Goal: Transaction & Acquisition: Purchase product/service

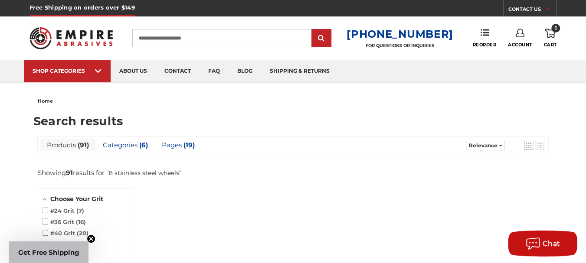
click at [552, 38] on use at bounding box center [550, 34] width 10 height 10
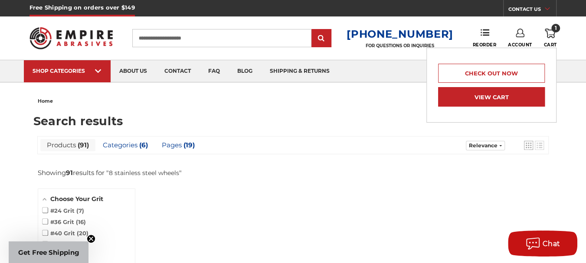
click at [497, 95] on link "View Cart" at bounding box center [491, 97] width 107 height 20
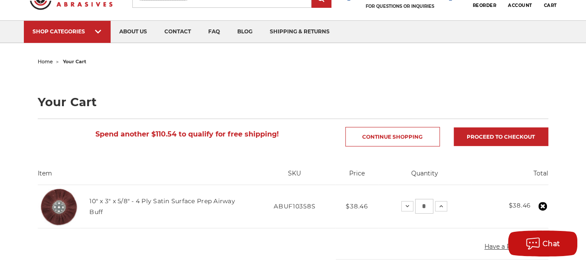
scroll to position [73, 0]
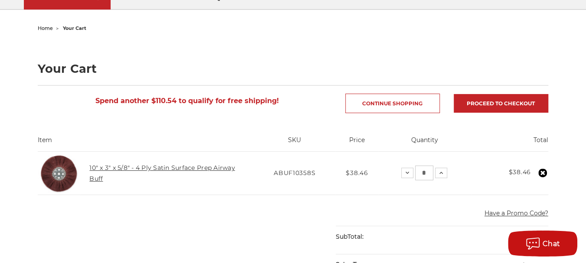
click at [125, 168] on link "10" x 3" x 5/8" - 4 Ply Satin Surface Prep Airway Buff" at bounding box center [161, 173] width 145 height 18
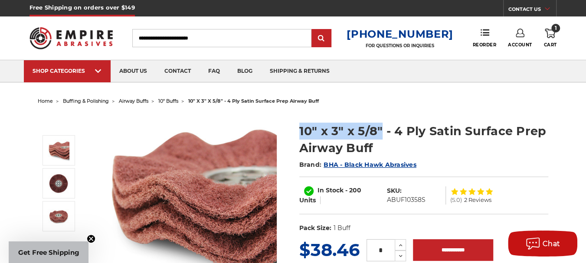
drag, startPoint x: 300, startPoint y: 131, endPoint x: 382, endPoint y: 131, distance: 81.6
click at [382, 131] on h1 "10" x 3" x 5/8" - 4 Ply Satin Surface Prep Airway Buff" at bounding box center [423, 140] width 249 height 34
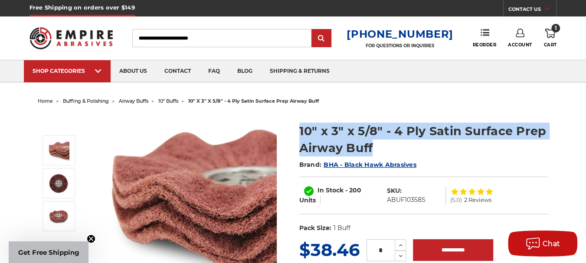
drag, startPoint x: 374, startPoint y: 147, endPoint x: 296, endPoint y: 128, distance: 79.9
click at [296, 128] on section "10" x 3" x 5/8" - 4 Ply Satin Surface Prep Airway Buff Brand: BHA - Black Hawk …" at bounding box center [423, 176] width 261 height 124
copy h1 "10" x 3" x 5/8" - 4 Ply Satin Surface Prep Airway Buff"
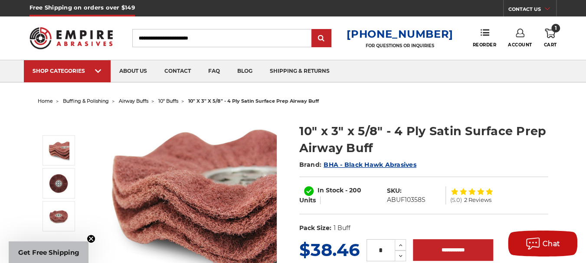
click at [153, 38] on input "Search" at bounding box center [221, 38] width 179 height 18
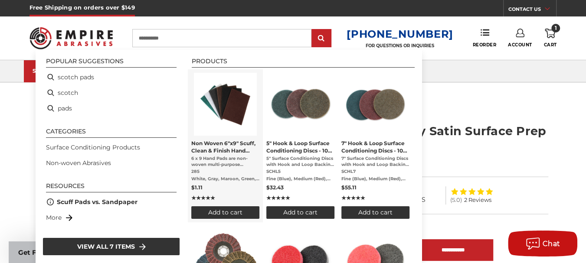
type input "**********"
click at [217, 139] on link "Non Woven 6"x9" Scuff, Clean & Finish Hand Pads 6 x 9 Hand Pads are non-woven m…" at bounding box center [225, 146] width 68 height 146
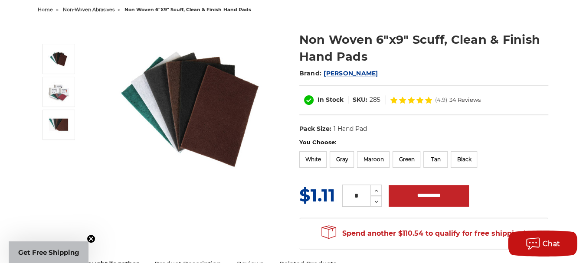
scroll to position [99, 0]
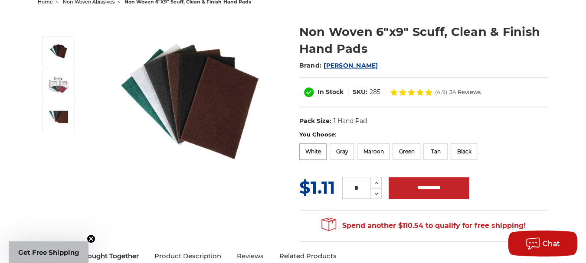
click at [312, 148] on label "White" at bounding box center [313, 152] width 28 height 16
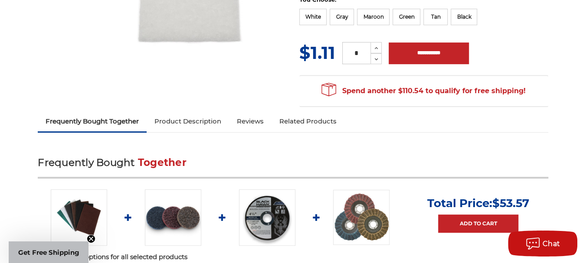
scroll to position [277, 0]
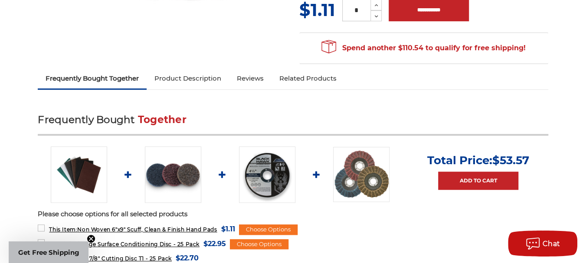
click at [200, 82] on link "Product Description" at bounding box center [188, 78] width 82 height 19
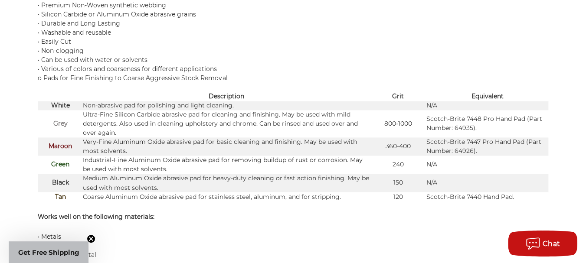
scroll to position [703, 0]
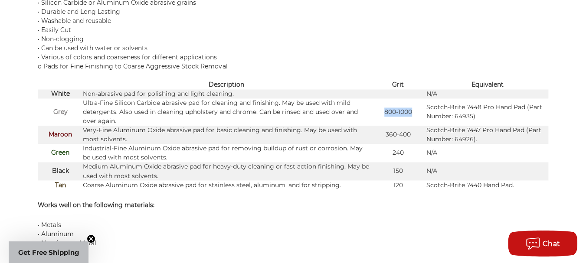
drag, startPoint x: 414, startPoint y: 109, endPoint x: 381, endPoint y: 110, distance: 33.4
click at [381, 110] on td "800-1000" at bounding box center [398, 112] width 57 height 27
copy td "800-1000"
drag, startPoint x: 386, startPoint y: 132, endPoint x: 411, endPoint y: 131, distance: 25.2
click at [411, 131] on td "360-400" at bounding box center [398, 135] width 57 height 18
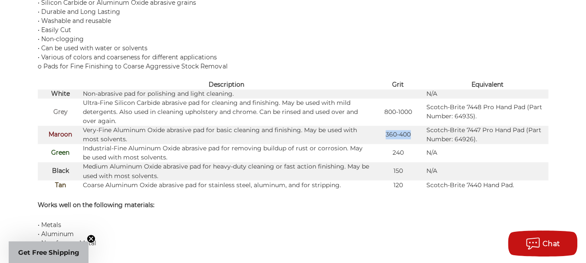
copy td "360-400"
drag, startPoint x: 403, startPoint y: 151, endPoint x: 393, endPoint y: 151, distance: 10.0
click at [393, 151] on td "240" at bounding box center [398, 153] width 57 height 18
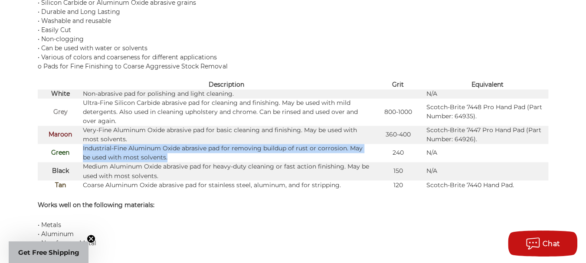
drag, startPoint x: 172, startPoint y: 156, endPoint x: 79, endPoint y: 145, distance: 93.0
click at [79, 145] on tr "Green Industrial-Fine Aluminum Oxide abrasive pad for removing buildup of rust …" at bounding box center [293, 153] width 510 height 18
copy tr "Industrial-Fine Aluminum Oxide abrasive pad for removing buildup of rust or cor…"
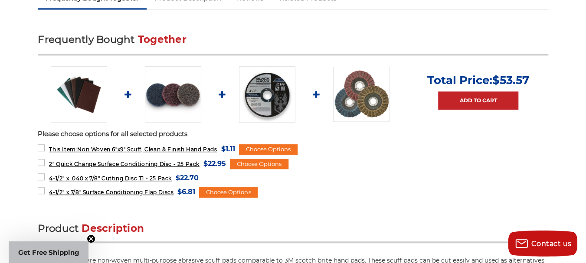
scroll to position [244, 0]
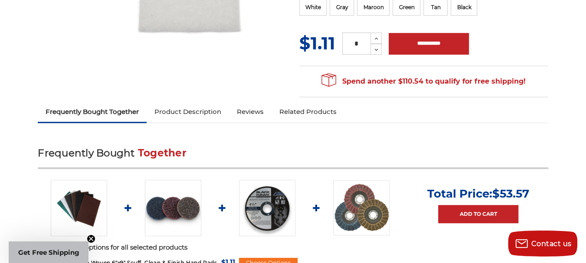
click at [360, 202] on img at bounding box center [361, 208] width 56 height 55
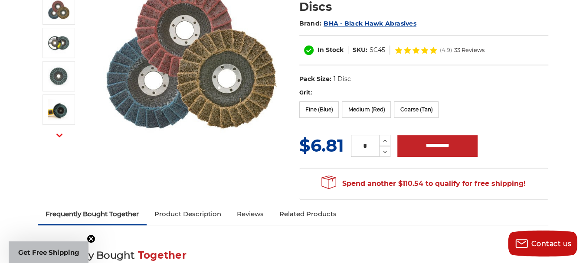
scroll to position [25, 0]
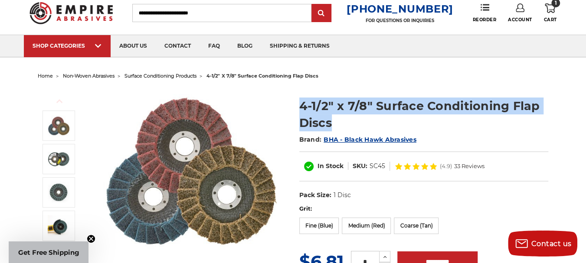
drag, startPoint x: 334, startPoint y: 125, endPoint x: 299, endPoint y: 105, distance: 41.0
click at [299, 105] on section "4-1/2" x 7/8" Surface Conditioning Flap Discs Brand: BHA - Black Hawk Abrasives…" at bounding box center [423, 147] width 261 height 116
copy h1 "4-1/2" x 7/8" Surface Conditioning Flap Discs"
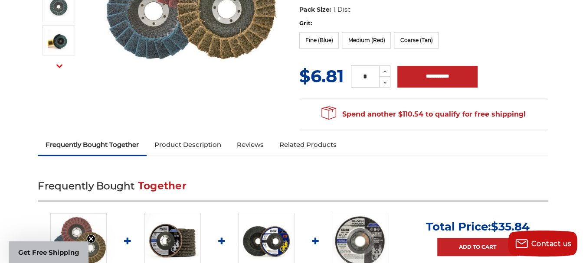
scroll to position [183, 0]
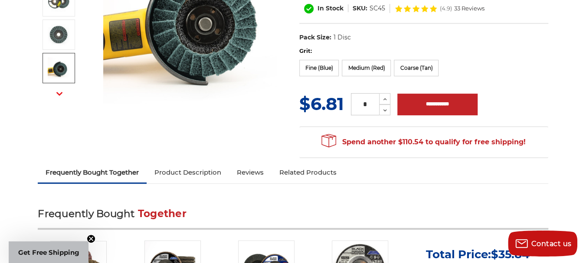
click at [59, 64] on img at bounding box center [59, 68] width 22 height 22
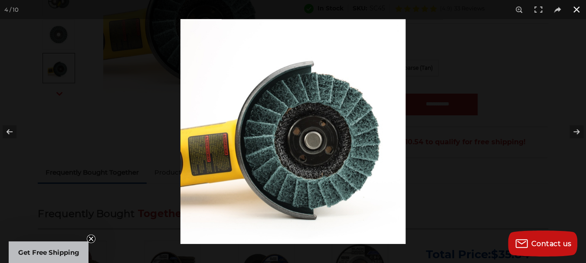
click at [580, 13] on button at bounding box center [576, 9] width 19 height 19
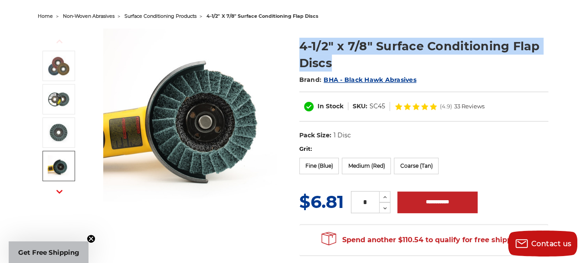
scroll to position [62, 0]
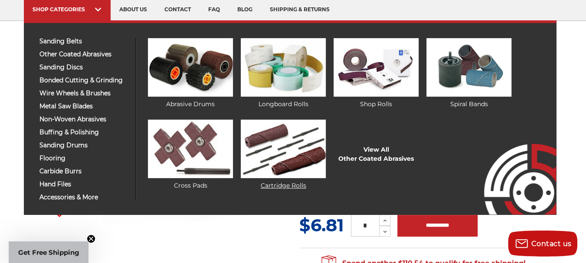
click at [257, 140] on img at bounding box center [283, 149] width 85 height 59
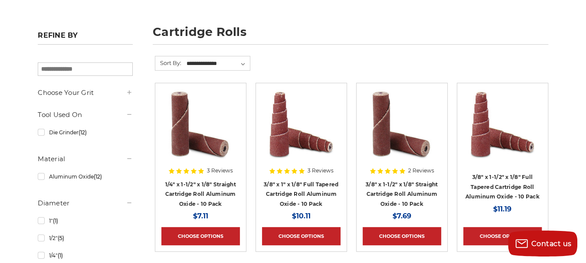
scroll to position [130, 0]
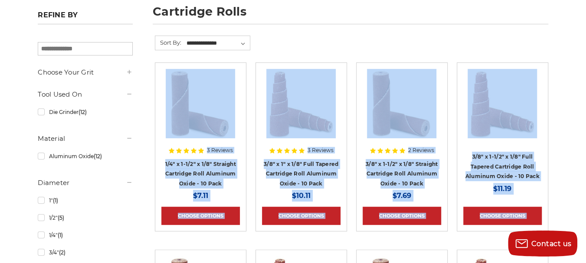
drag, startPoint x: 585, startPoint y: 49, endPoint x: 585, endPoint y: 66, distance: 16.1
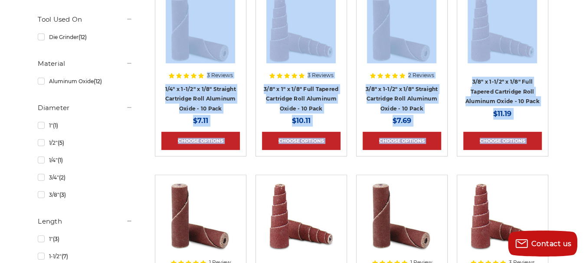
scroll to position [216, 0]
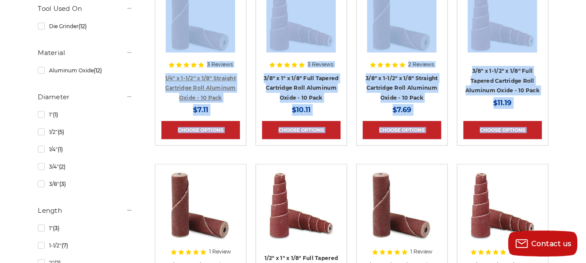
click at [200, 86] on link "1/4" x 1-1/2" x 1/8" Straight Cartridge Roll Aluminum Oxide - 10 Pack" at bounding box center [200, 88] width 71 height 26
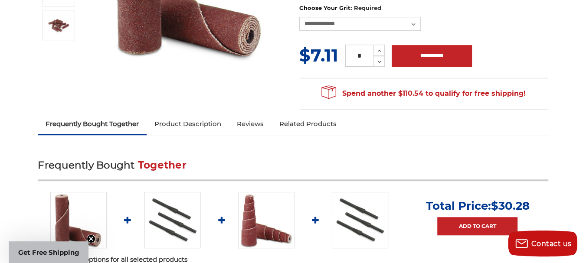
scroll to position [183, 0]
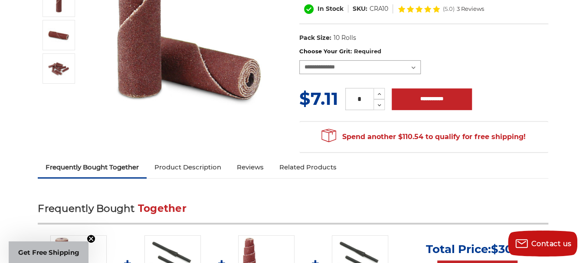
click at [414, 67] on select "**********" at bounding box center [360, 67] width 122 height 14
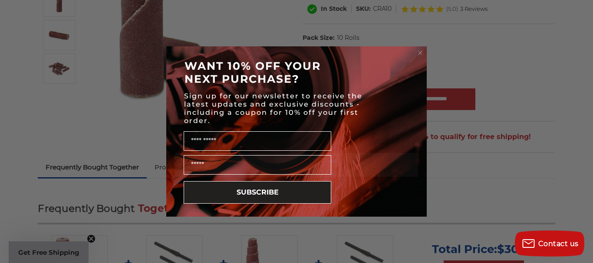
click at [420, 53] on icon "Close dialog" at bounding box center [419, 52] width 3 height 3
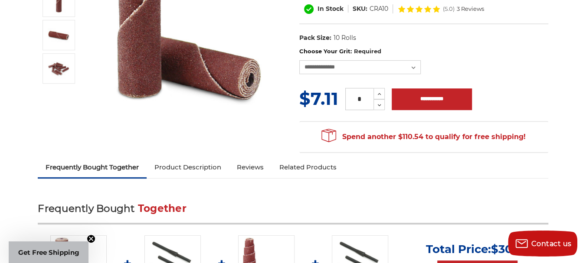
scroll to position [8, 0]
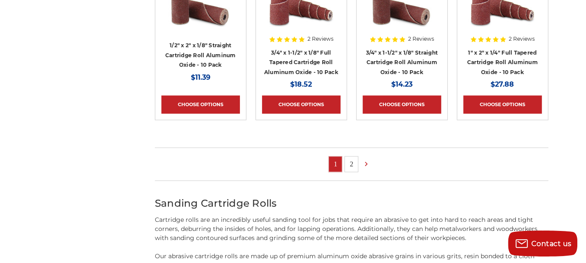
scroll to position [606, 0]
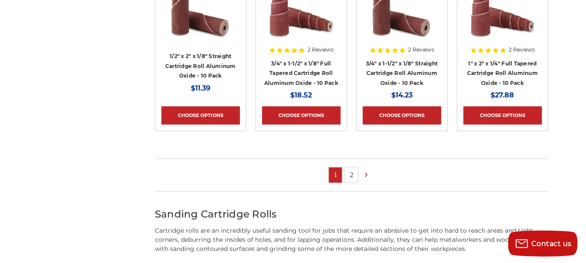
click at [353, 172] on link "2" at bounding box center [351, 175] width 13 height 15
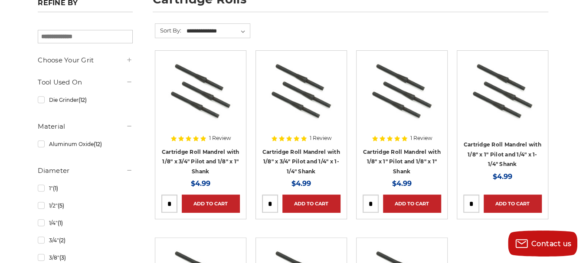
scroll to position [143, 0]
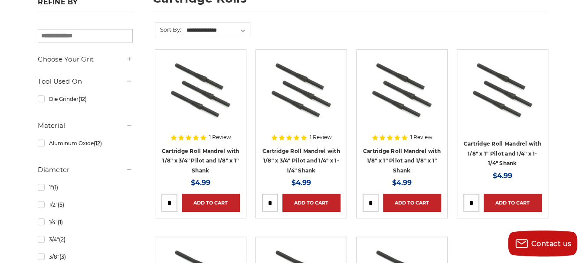
click at [202, 155] on h4 "Cartridge Roll Mandrel with 1/8" x 3/4" Pilot and 1/8" x 1" Shank" at bounding box center [200, 161] width 79 height 30
click at [207, 158] on link "Cartridge Roll Mandrel with 1/8" x 3/4" Pilot and 1/8" x 1" Shank" at bounding box center [201, 161] width 78 height 26
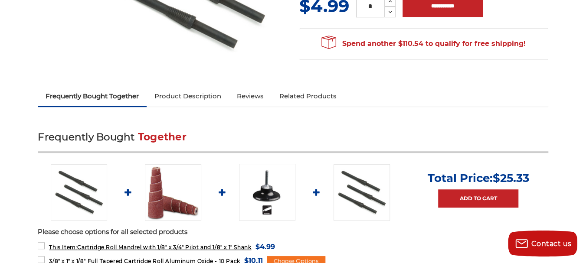
scroll to position [158, 0]
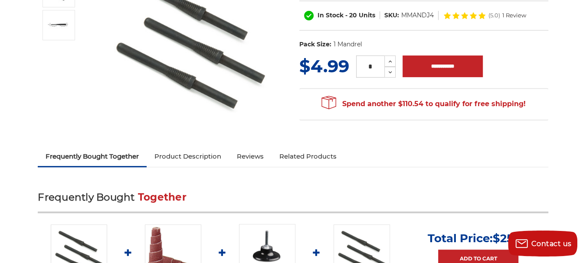
click at [192, 154] on link "Product Description" at bounding box center [188, 156] width 82 height 19
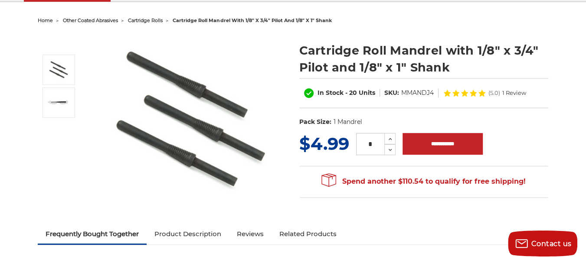
scroll to position [48, 0]
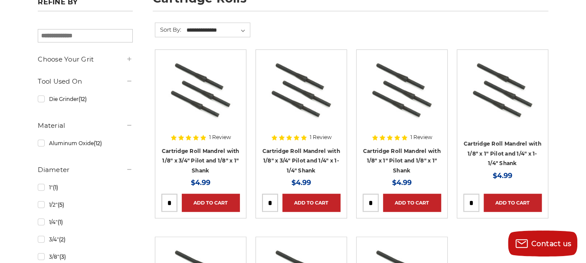
scroll to position [101, 0]
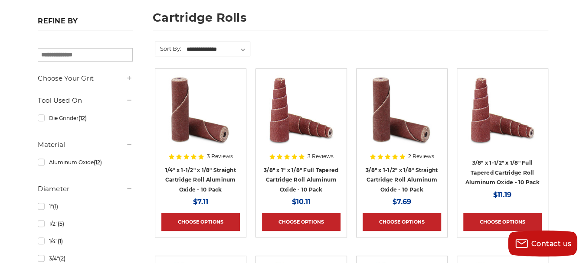
scroll to position [128, 0]
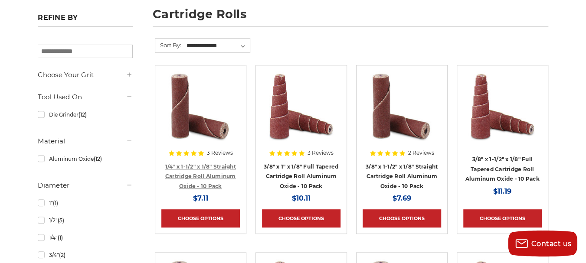
click at [207, 167] on link "1/4" x 1-1/2" x 1/8" Straight Cartridge Roll Aluminum Oxide - 10 Pack" at bounding box center [200, 177] width 71 height 26
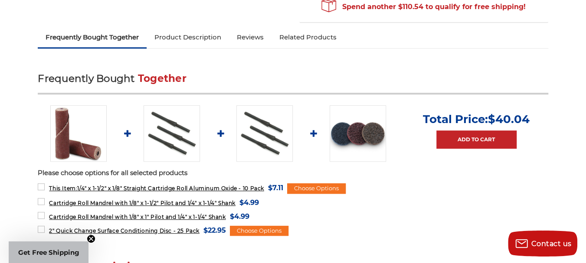
scroll to position [330, 0]
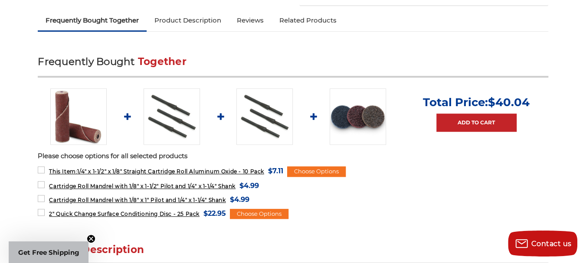
click at [159, 112] on img at bounding box center [172, 117] width 56 height 56
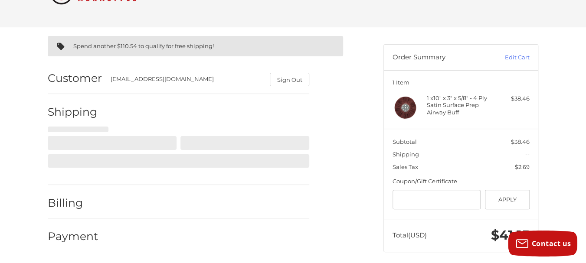
scroll to position [46, 0]
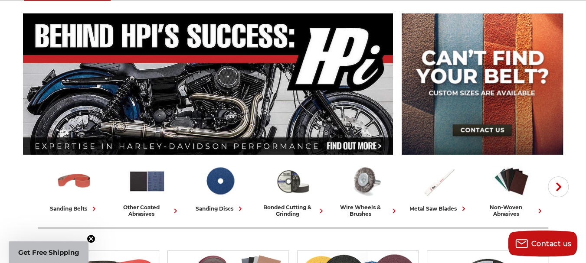
scroll to position [136, 0]
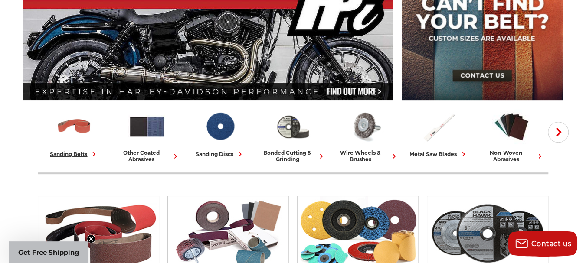
click at [79, 152] on div "sanding belts" at bounding box center [74, 154] width 49 height 9
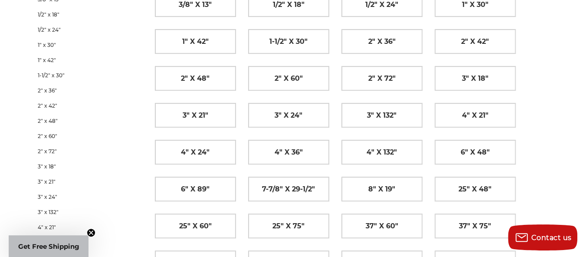
scroll to position [181, 0]
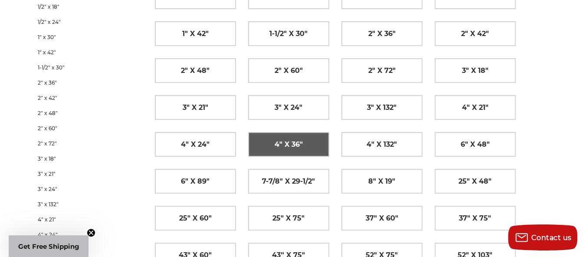
click at [272, 145] on link "4" x 36"" at bounding box center [289, 144] width 80 height 24
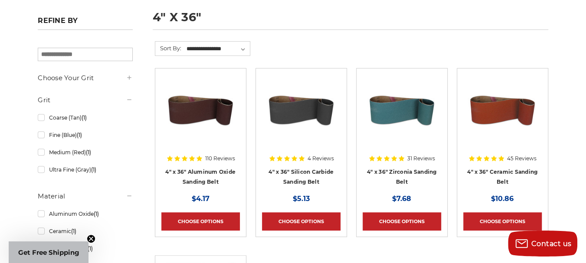
scroll to position [135, 0]
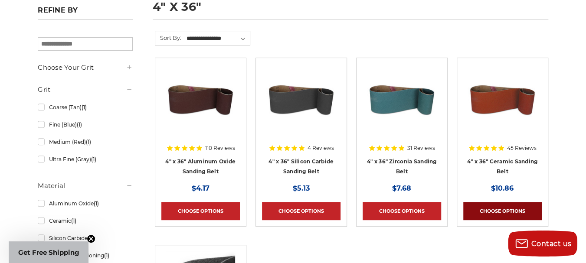
click at [496, 207] on link "Choose Options" at bounding box center [502, 211] width 79 height 18
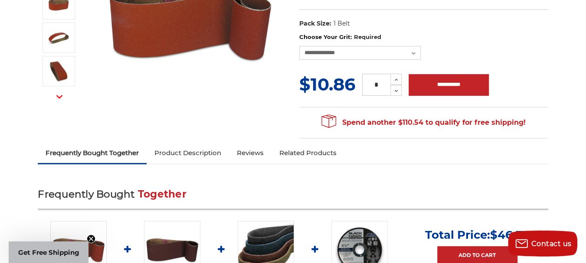
scroll to position [149, 0]
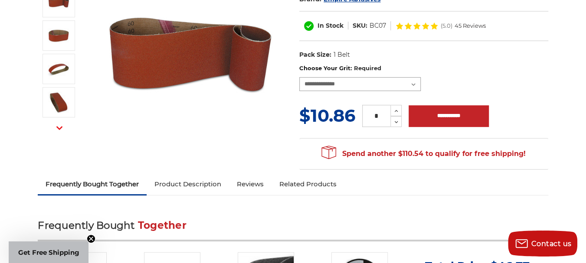
click at [416, 85] on select "**********" at bounding box center [360, 84] width 122 height 14
select select "****"
click at [299, 77] on select "**********" at bounding box center [360, 84] width 122 height 14
